Goal: Download file/media

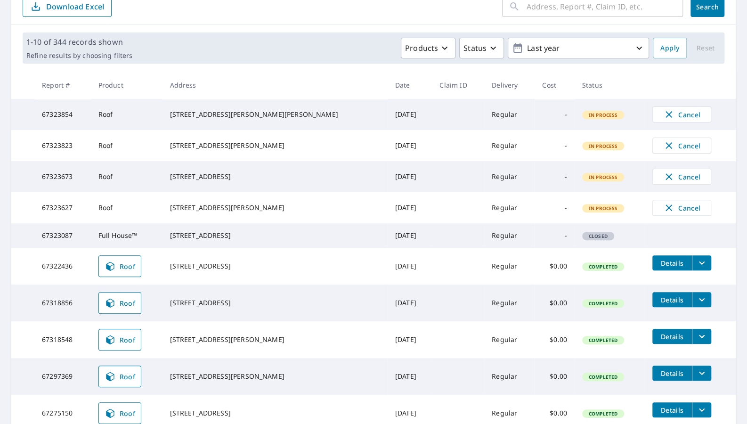
scroll to position [161, 0]
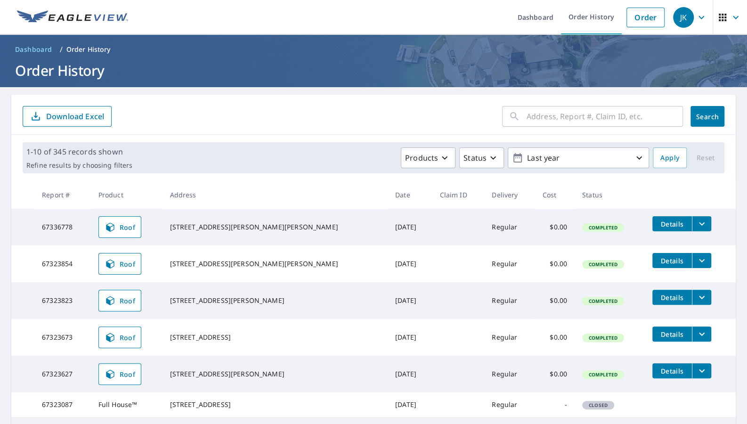
click at [696, 259] on icon "filesDropdownBtn-67323854" at bounding box center [701, 260] width 11 height 11
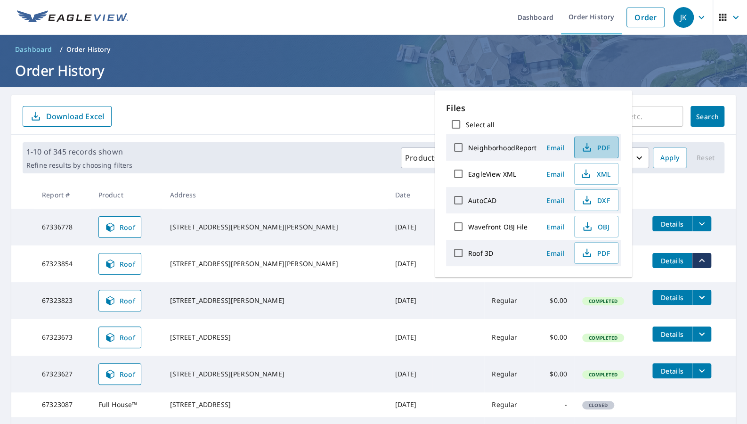
click at [595, 146] on span "PDF" at bounding box center [595, 147] width 30 height 11
click at [390, 105] on div "​ Search Download Excel" at bounding box center [373, 115] width 724 height 40
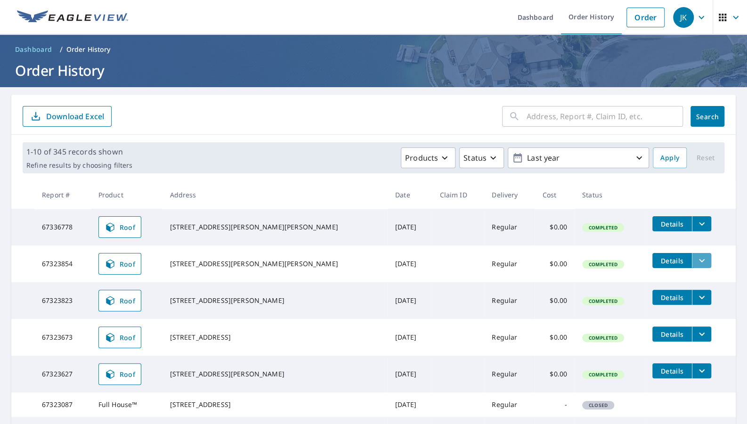
click at [696, 255] on icon "filesDropdownBtn-67323854" at bounding box center [701, 260] width 11 height 11
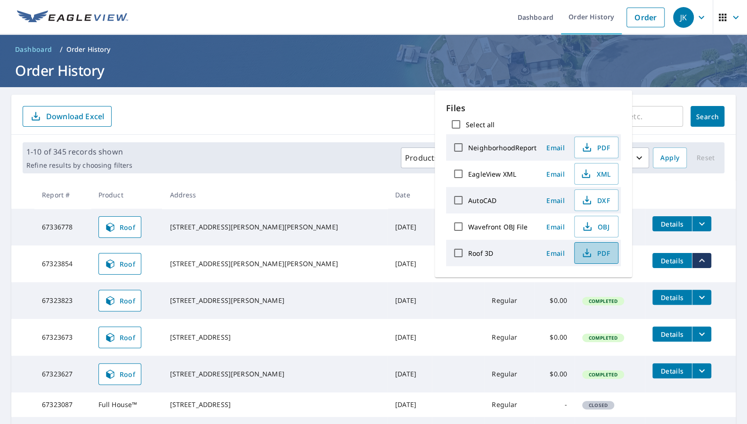
click at [599, 247] on span "PDF" at bounding box center [595, 252] width 30 height 11
